Goal: Transaction & Acquisition: Purchase product/service

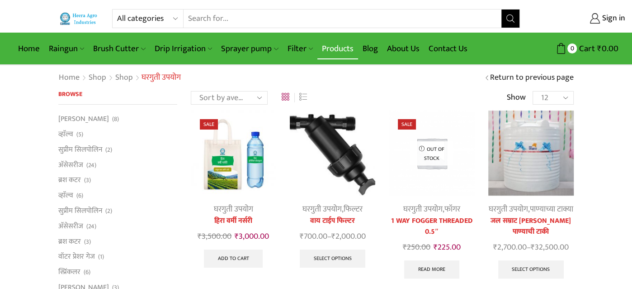
click at [333, 44] on link "Products" at bounding box center [338, 48] width 41 height 21
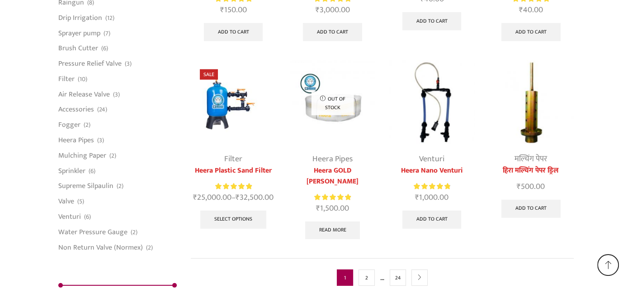
scroll to position [2377, 0]
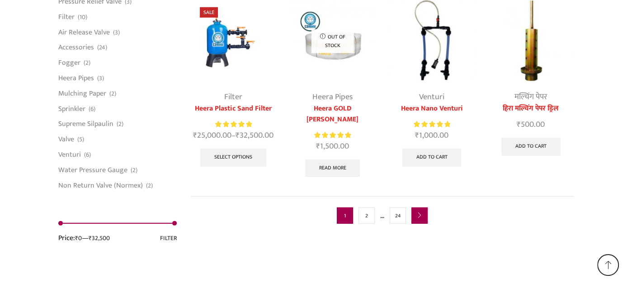
click at [422, 213] on icon "next" at bounding box center [419, 215] width 5 height 5
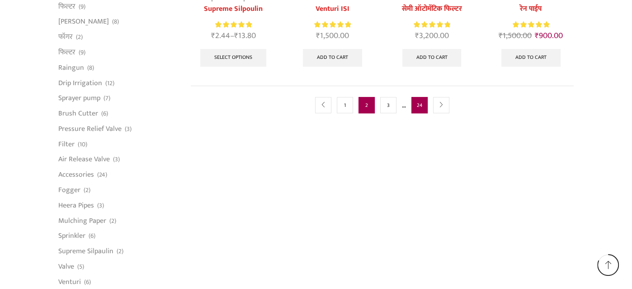
scroll to position [632, 0]
click at [441, 97] on link "next" at bounding box center [441, 104] width 16 height 16
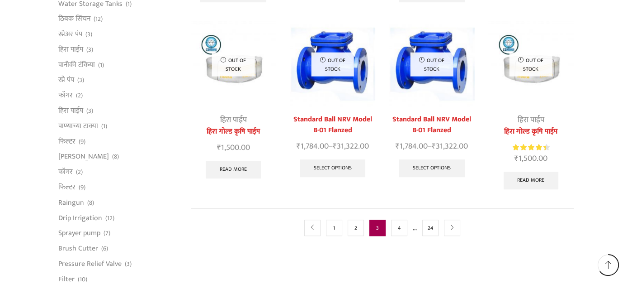
scroll to position [498, 0]
click at [451, 224] on icon "next" at bounding box center [452, 226] width 5 height 5
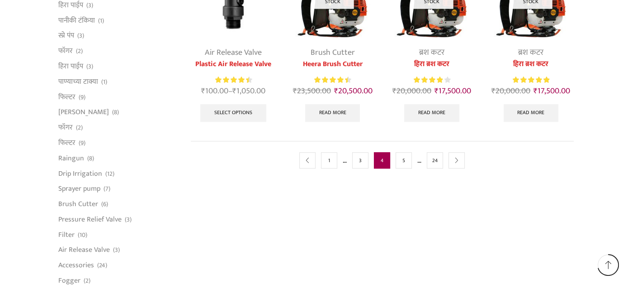
scroll to position [542, 0]
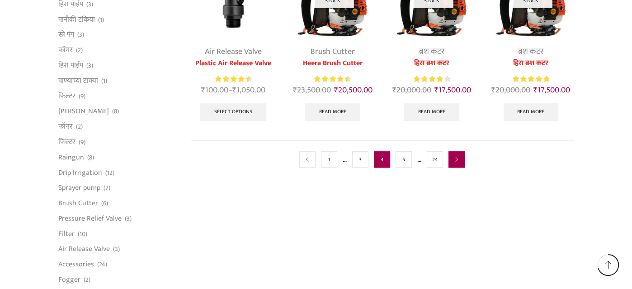
click at [457, 161] on link "next" at bounding box center [457, 159] width 16 height 16
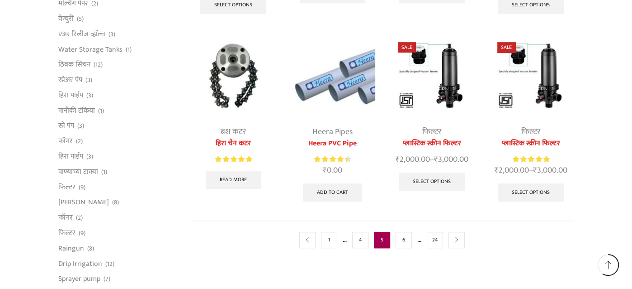
scroll to position [452, 0]
click at [458, 238] on icon "next" at bounding box center [456, 239] width 5 height 5
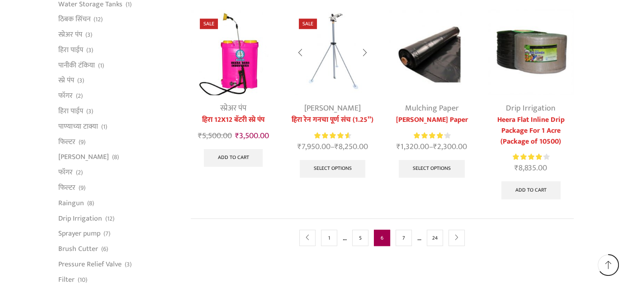
scroll to position [497, 0]
click at [457, 240] on link "next" at bounding box center [457, 237] width 16 height 16
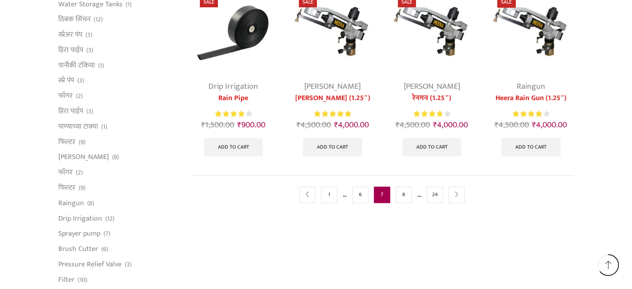
scroll to position [497, 0]
click at [455, 192] on icon "next" at bounding box center [456, 193] width 5 height 5
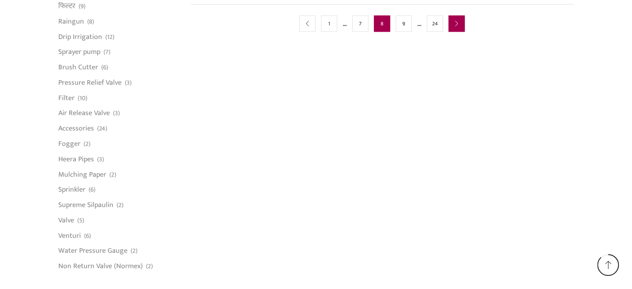
scroll to position [678, 0]
click at [460, 24] on link "next" at bounding box center [457, 23] width 16 height 16
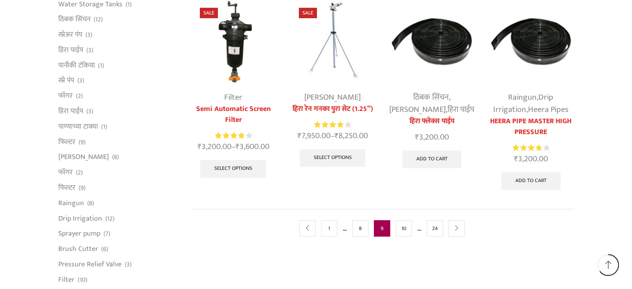
scroll to position [497, 0]
click at [457, 225] on icon "next" at bounding box center [456, 227] width 5 height 5
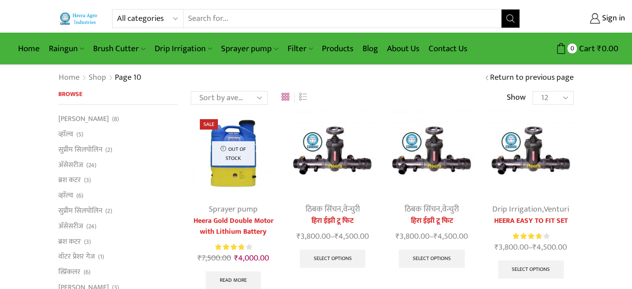
drag, startPoint x: 332, startPoint y: 181, endPoint x: 619, endPoint y: 90, distance: 300.5
click at [619, 90] on div "Home Shop Page 10 Page 10 Return to previous page" at bounding box center [316, 77] width 632 height 25
click at [365, 152] on div at bounding box center [365, 154] width 21 height 24
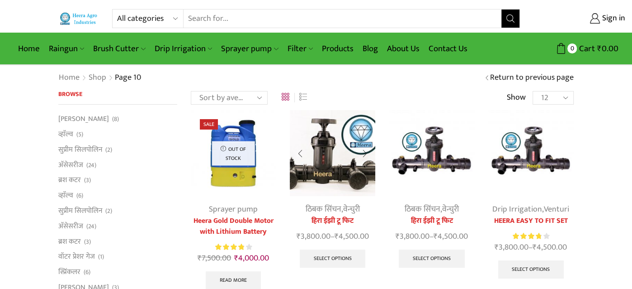
click at [365, 152] on div at bounding box center [365, 154] width 21 height 24
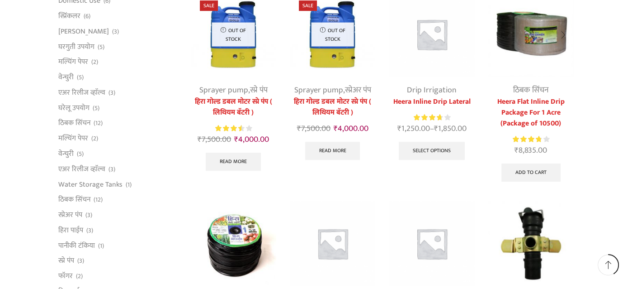
scroll to position [316, 0]
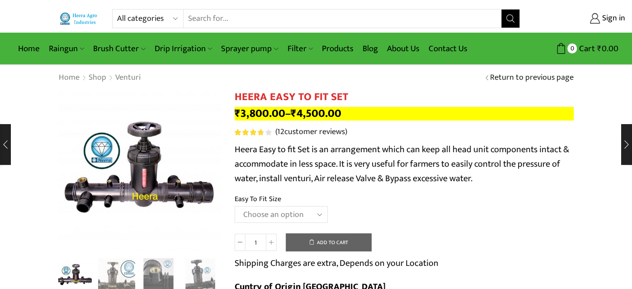
click at [320, 217] on select "Choose an option 2" Easy To Fit 2.5" Easy To Fit 3" Easy To Fit" at bounding box center [281, 214] width 93 height 17
click at [235, 206] on select "Choose an option 2" Easy To Fit 2.5" Easy To Fit 3" Easy To Fit" at bounding box center [281, 214] width 93 height 17
select select "2" Easy To Fit"
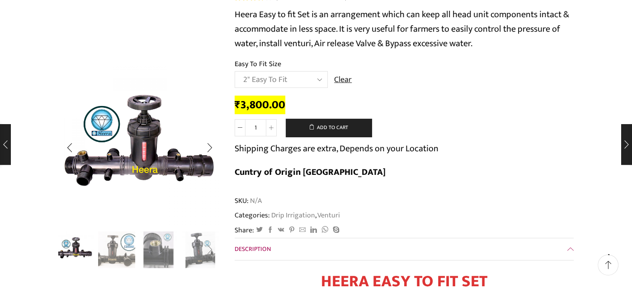
scroll to position [135, 0]
click at [213, 148] on div "Next slide" at bounding box center [210, 147] width 23 height 23
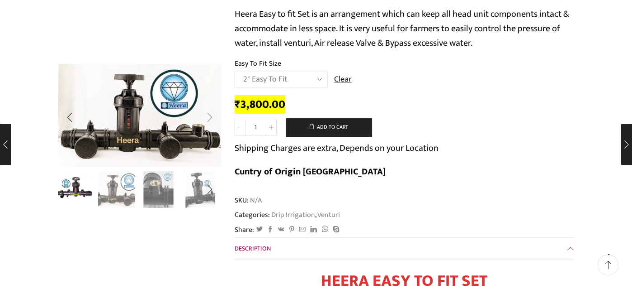
click at [212, 118] on div "Next slide" at bounding box center [210, 117] width 23 height 23
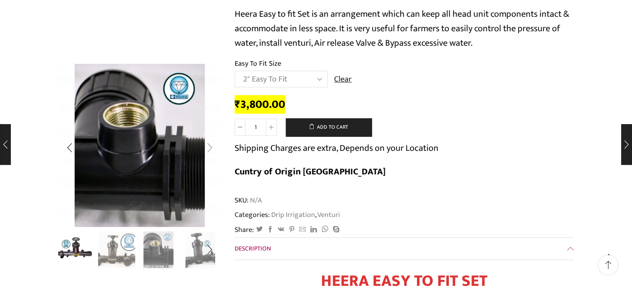
click at [212, 147] on div "Next slide" at bounding box center [210, 147] width 23 height 23
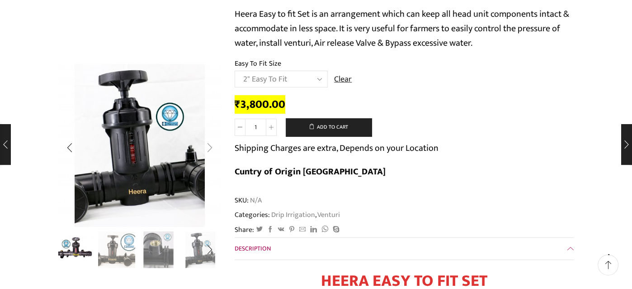
click at [212, 147] on div "Next slide" at bounding box center [210, 147] width 23 height 23
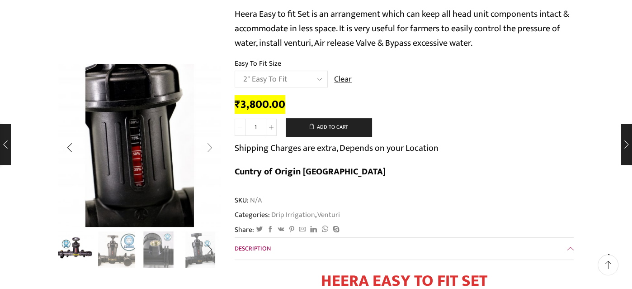
click at [212, 147] on div "Next slide" at bounding box center [210, 147] width 23 height 23
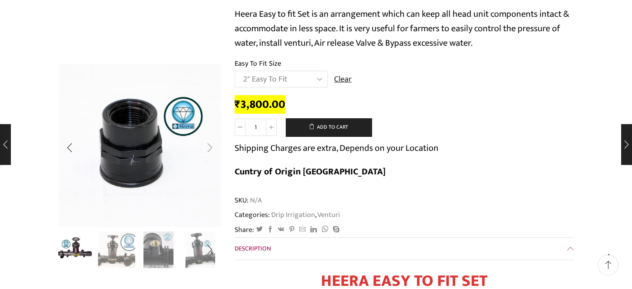
click at [212, 147] on div "Next slide" at bounding box center [210, 147] width 23 height 23
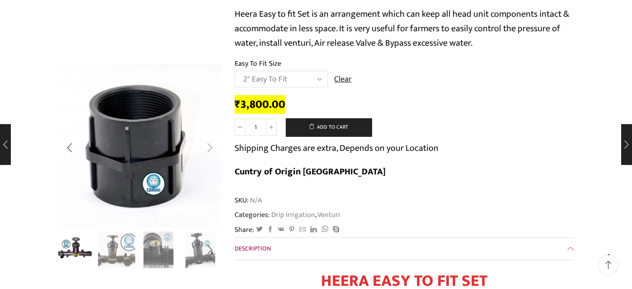
click at [212, 147] on div "Next slide" at bounding box center [210, 147] width 23 height 23
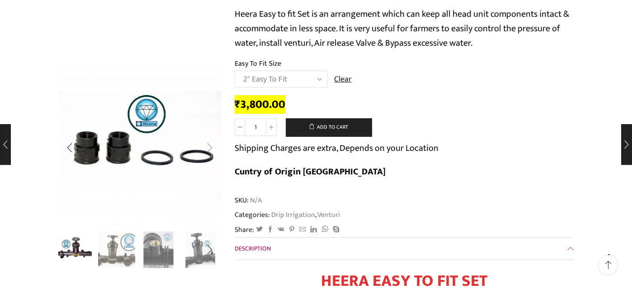
click at [212, 147] on div "Next slide" at bounding box center [210, 147] width 23 height 23
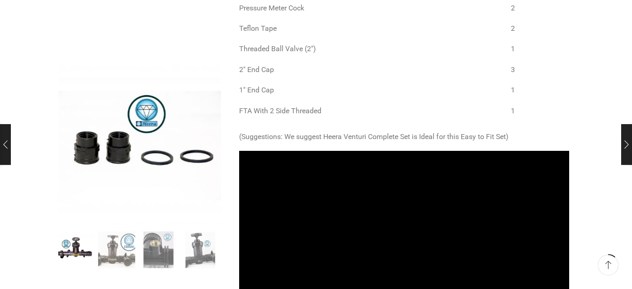
scroll to position [722, 0]
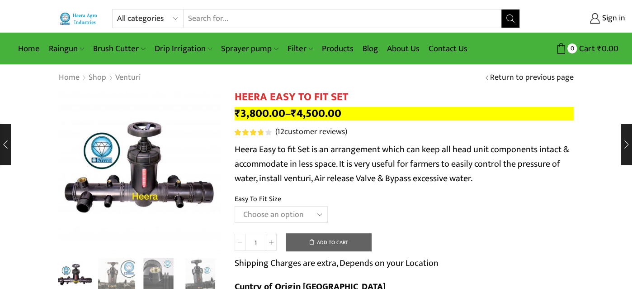
click at [317, 214] on select "Choose an option 2" Easy To Fit 2.5" Easy To Fit 3" Easy To Fit" at bounding box center [281, 214] width 93 height 17
click at [235, 206] on select "Choose an option 2" Easy To Fit 2.5" Easy To Fit 3" Easy To Fit" at bounding box center [281, 214] width 93 height 17
select select "2" Easy To Fit"
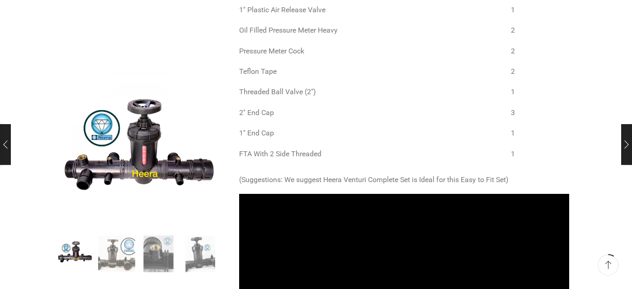
scroll to position [510, 0]
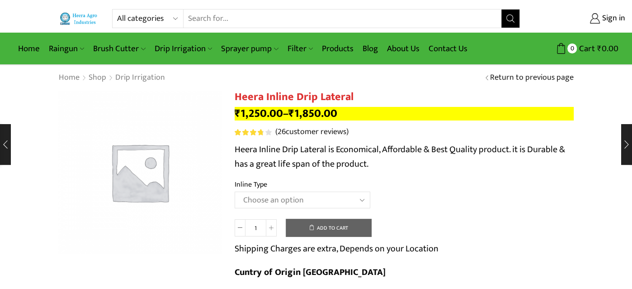
click at [365, 199] on select "Choose an option Heera Inline 12 MM (30CM) Heera Inline 12 MM (38CM) Heera Inli…" at bounding box center [303, 199] width 136 height 17
click at [235, 191] on select "Choose an option Heera Inline 12 MM (30CM) Heera Inline 12 MM (38CM) Heera Inli…" at bounding box center [303, 199] width 136 height 17
select select "Heera Inline 16 MM (30CM)"
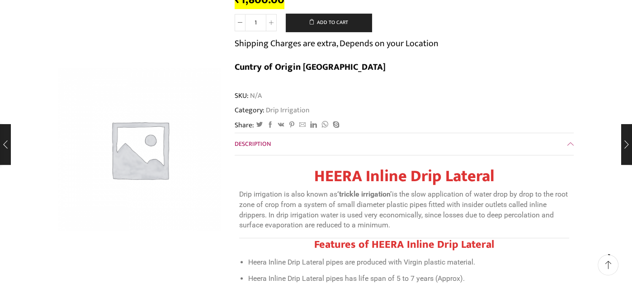
scroll to position [226, 0]
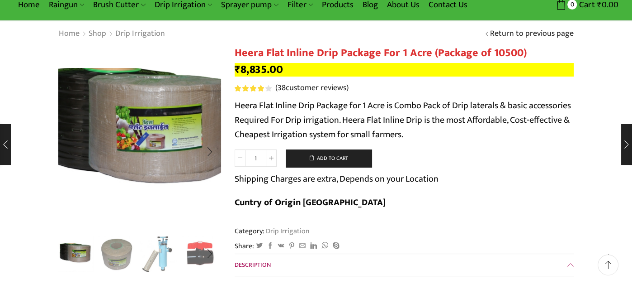
scroll to position [44, 0]
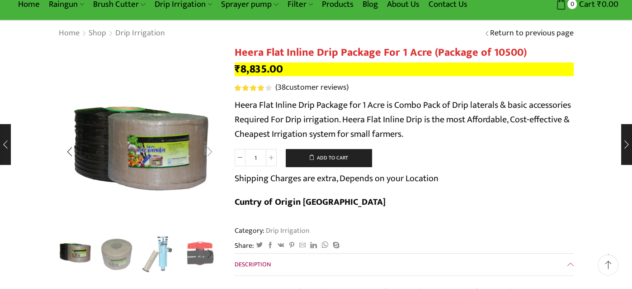
click at [210, 154] on div "Next slide" at bounding box center [210, 151] width 23 height 23
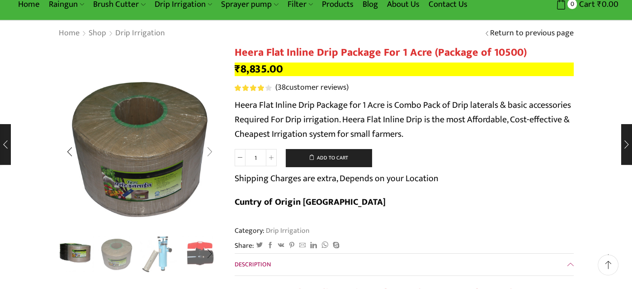
click at [211, 152] on div "Next slide" at bounding box center [210, 151] width 23 height 23
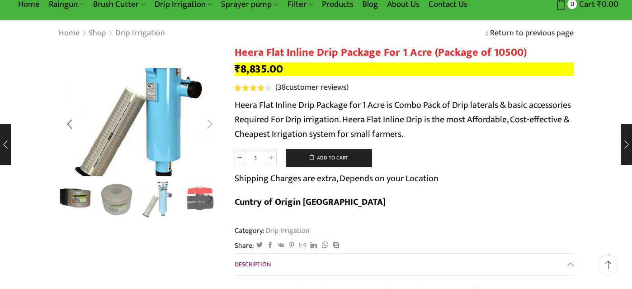
click at [211, 152] on img "3 / 10" at bounding box center [145, 107] width 242 height 161
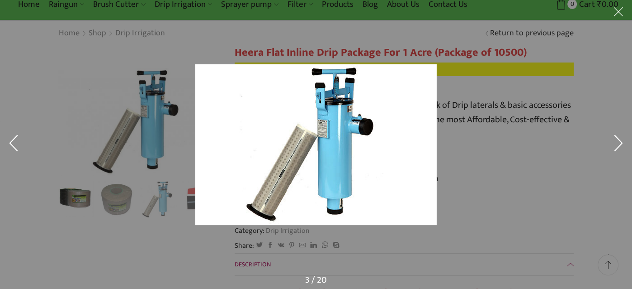
click at [622, 141] on button at bounding box center [618, 144] width 27 height 45
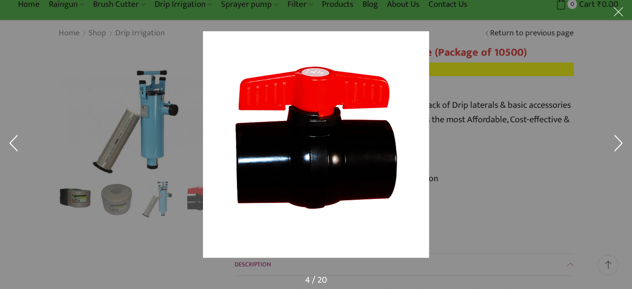
click at [620, 143] on button at bounding box center [618, 144] width 27 height 45
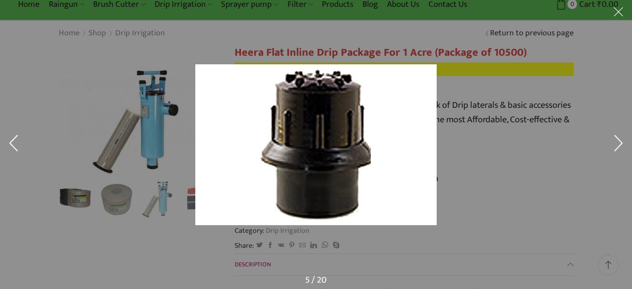
click at [620, 143] on button at bounding box center [618, 144] width 27 height 45
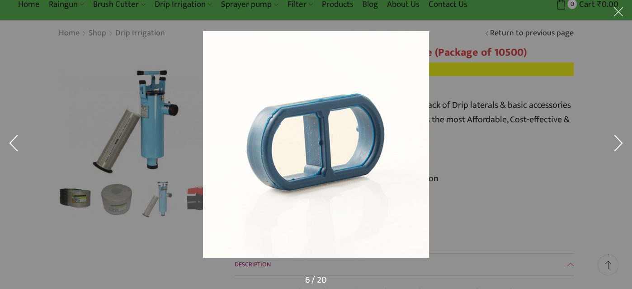
click at [620, 143] on button at bounding box center [618, 144] width 27 height 45
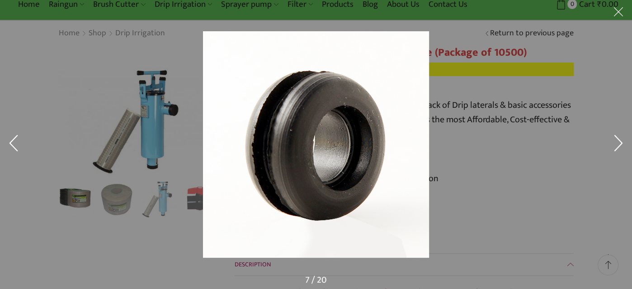
click at [620, 143] on button at bounding box center [618, 144] width 27 height 45
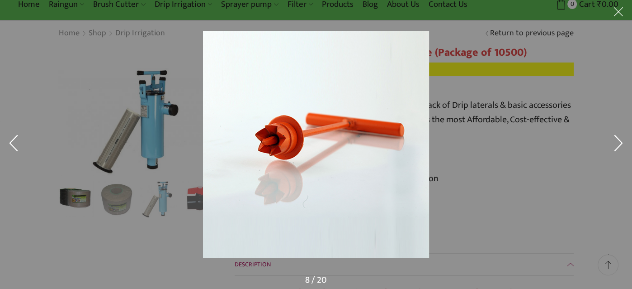
click at [620, 143] on button at bounding box center [618, 144] width 27 height 45
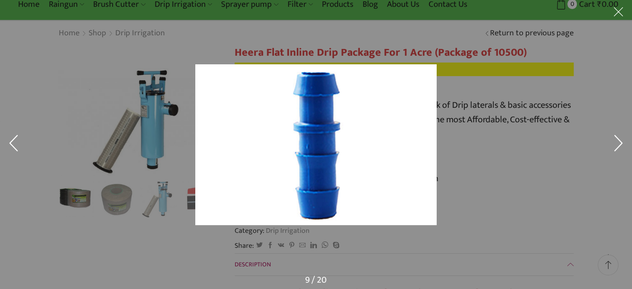
click at [620, 143] on button at bounding box center [618, 144] width 27 height 45
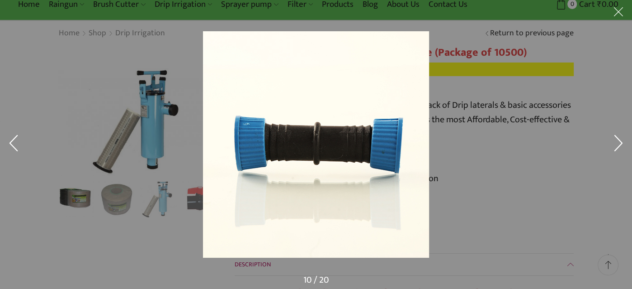
click at [620, 143] on button at bounding box center [618, 144] width 27 height 45
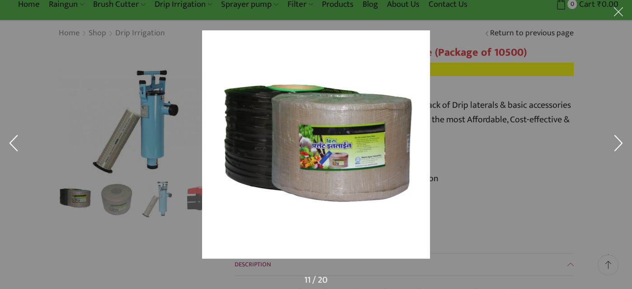
click at [620, 143] on button at bounding box center [618, 144] width 27 height 45
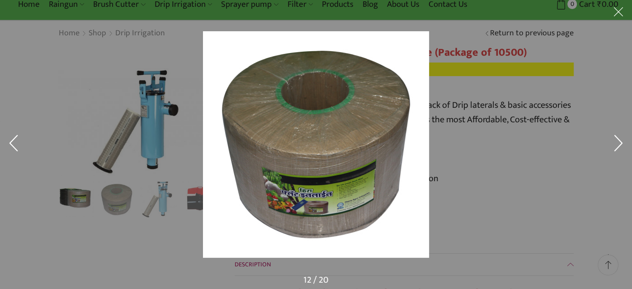
click at [620, 143] on button at bounding box center [618, 144] width 27 height 45
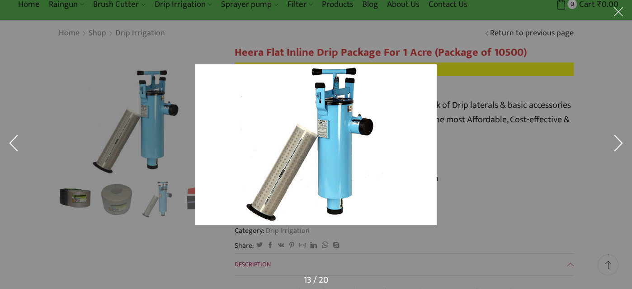
click at [617, 12] on button at bounding box center [618, 13] width 27 height 27
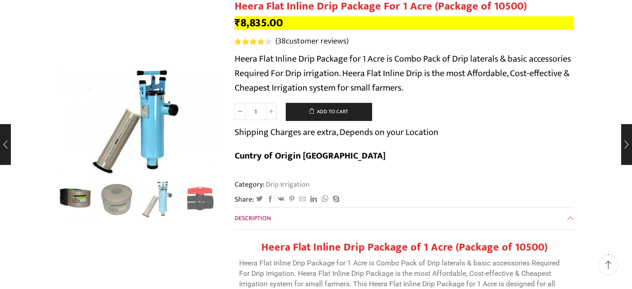
scroll to position [90, 0]
